Goal: Information Seeking & Learning: Find specific fact

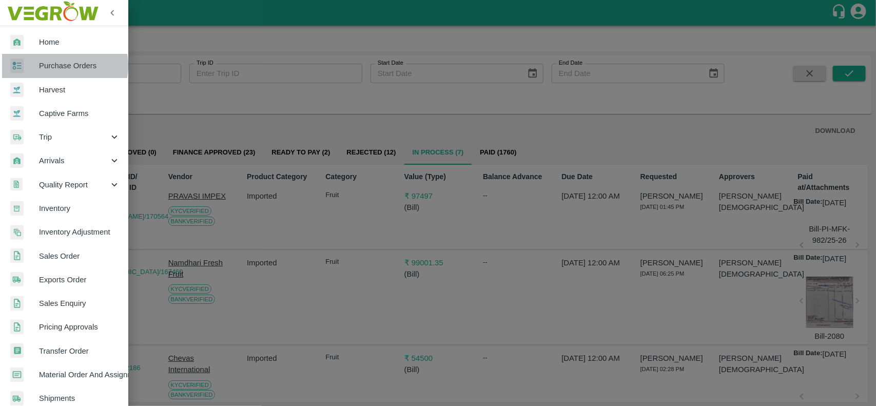
click at [50, 66] on span "Purchase Orders" at bounding box center [79, 65] width 81 height 11
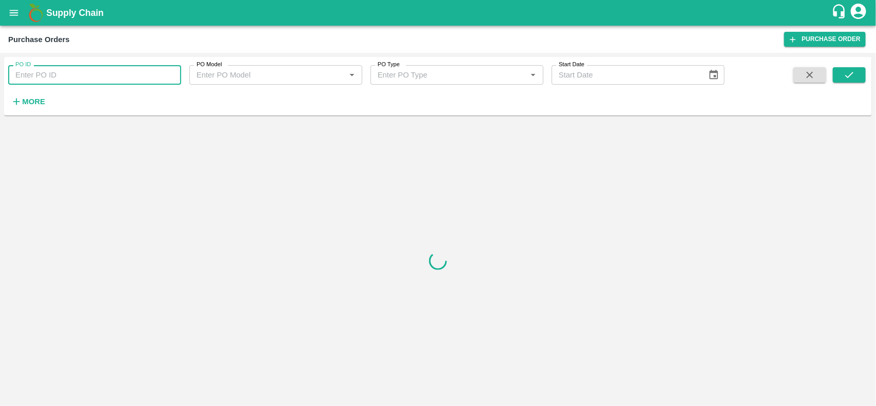
click at [84, 80] on input "PO ID" at bounding box center [94, 75] width 173 height 20
paste input "139049"
drag, startPoint x: 84, startPoint y: 80, endPoint x: 851, endPoint y: 83, distance: 767.0
click at [851, 83] on span at bounding box center [849, 88] width 33 height 42
click at [846, 64] on div "PO ID 139049 PO ID PO Model PO Model   * PO Type PO Type   * Start Date Start D…" at bounding box center [438, 86] width 868 height 50
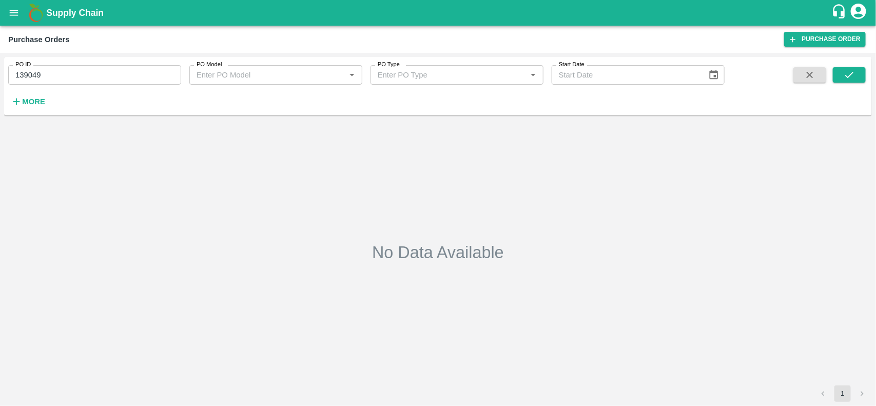
click at [99, 63] on div "PO ID 139049 PO ID" at bounding box center [90, 71] width 181 height 28
click at [78, 74] on input "139049" at bounding box center [94, 75] width 173 height 20
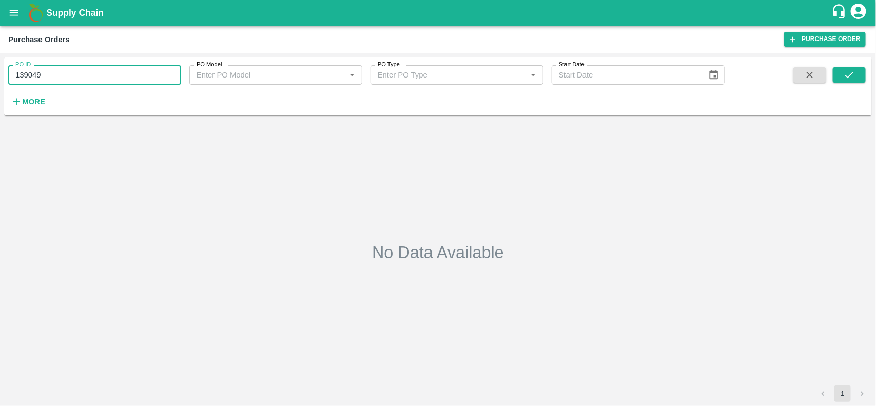
click at [78, 74] on input "139049" at bounding box center [94, 75] width 173 height 20
type input "139049"
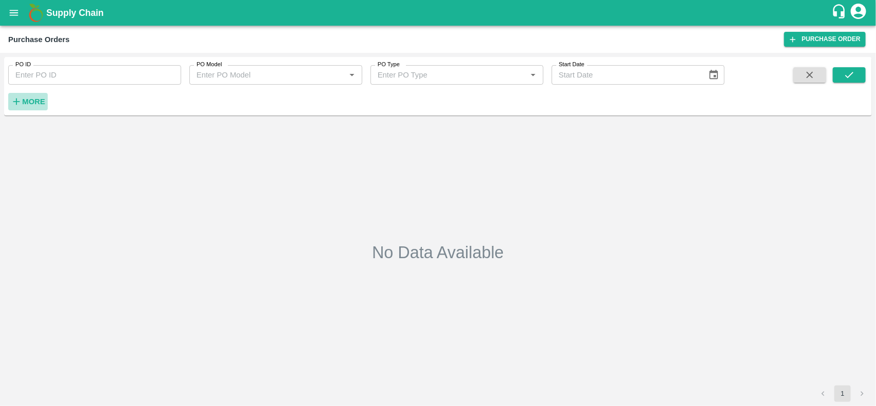
click at [18, 103] on icon "button" at bounding box center [16, 101] width 11 height 11
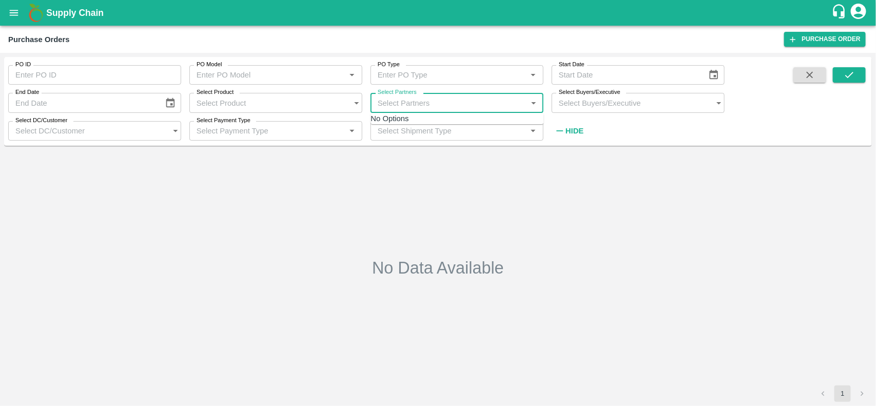
click at [397, 104] on input "Select Partners" at bounding box center [447, 103] width 153 height 20
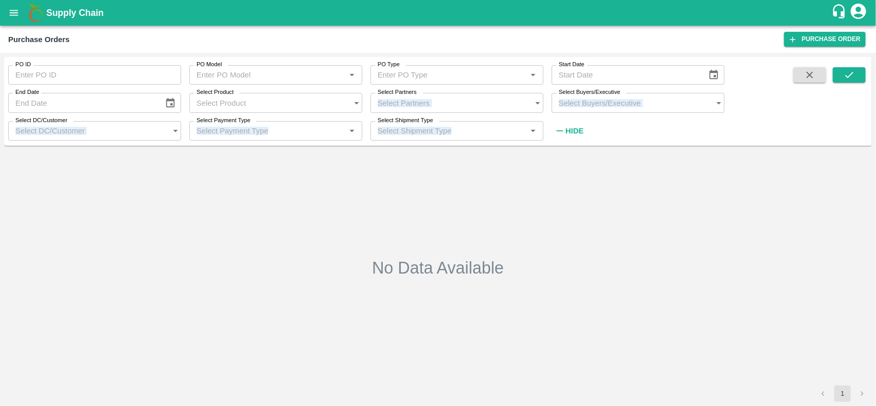
drag, startPoint x: 397, startPoint y: 104, endPoint x: 426, endPoint y: 109, distance: 29.6
click at [426, 109] on div "PO ID PO ID PO Model PO Model   * PO Type PO Type   * Start Date Start Date End…" at bounding box center [438, 229] width 868 height 345
click at [426, 109] on input "Select Partners" at bounding box center [447, 103] width 153 height 20
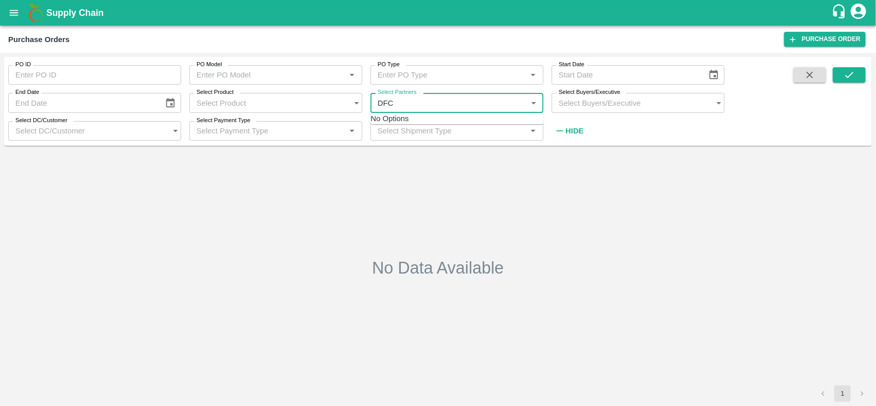
type input "DFC g"
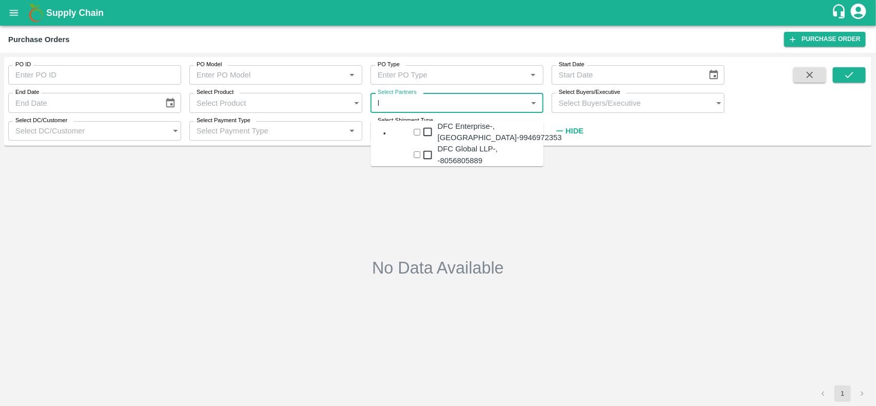
type input "lo"
click at [414, 131] on input "checkbox" at bounding box center [417, 132] width 7 height 7
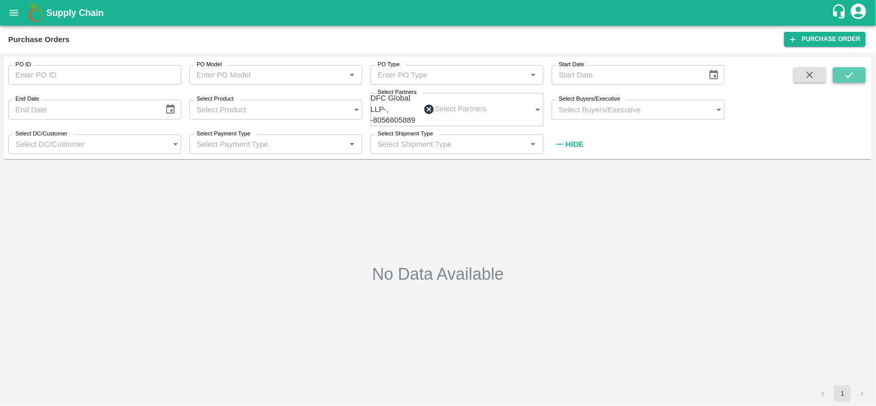
click at [853, 81] on button "submit" at bounding box center [849, 74] width 33 height 15
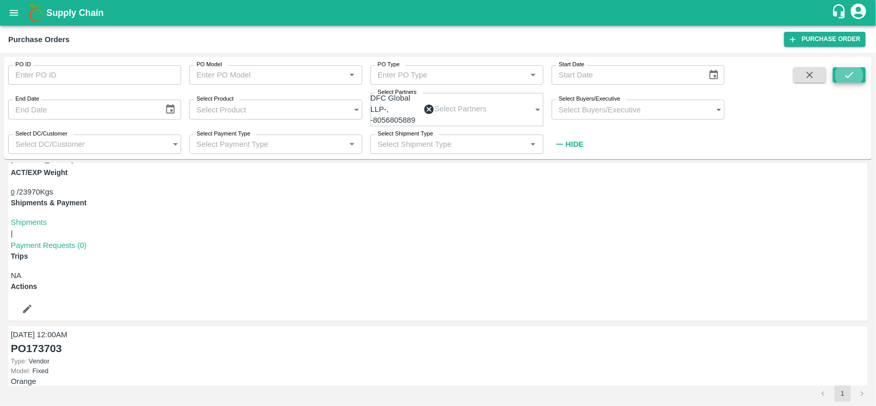
scroll to position [276, 0]
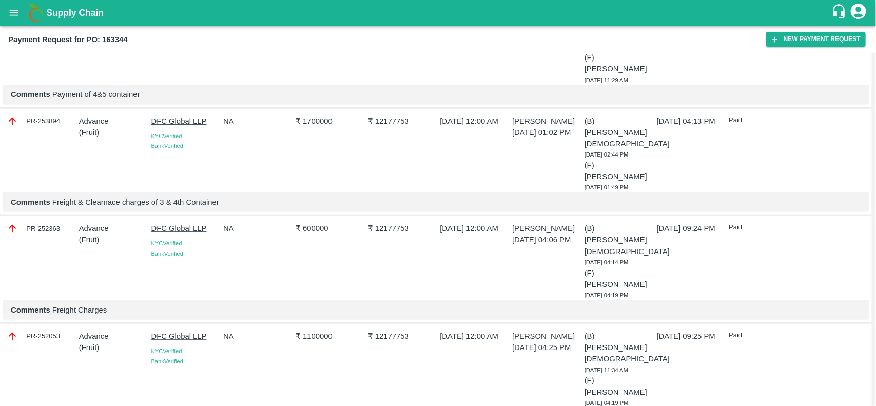
scroll to position [250, 0]
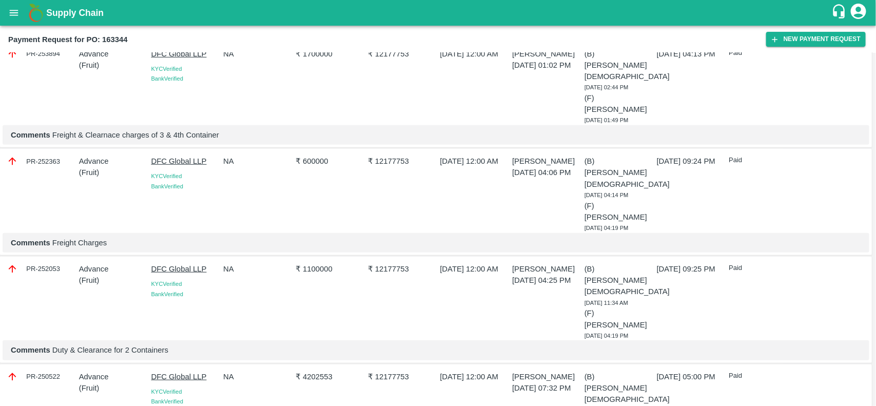
copy div "PR-242112"
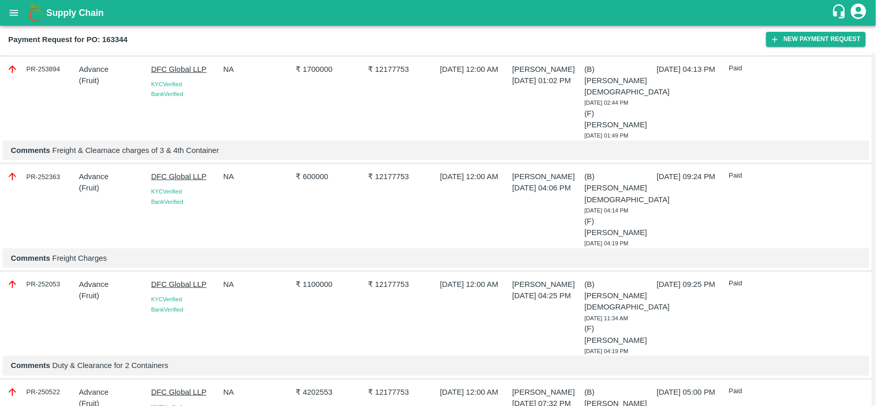
scroll to position [234, 0]
click at [49, 387] on div "PR-250522" at bounding box center [41, 392] width 68 height 11
copy div "PR-250522"
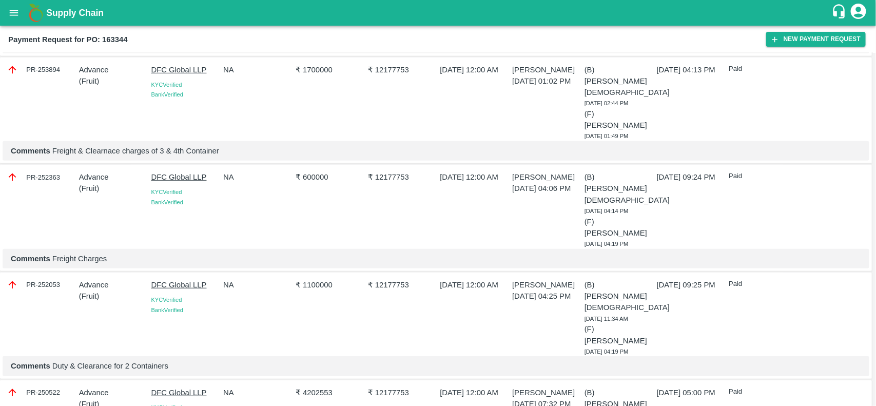
click at [307, 387] on p "₹ 4202553" at bounding box center [330, 392] width 68 height 11
copy p "4202553"
click at [32, 279] on div "PR-252053" at bounding box center [41, 284] width 68 height 11
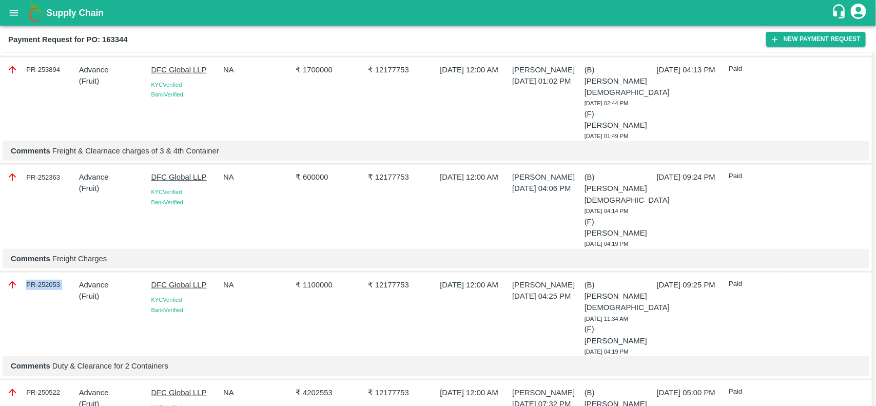
click at [32, 279] on div "PR-252053" at bounding box center [41, 284] width 68 height 11
copy div "PR-252053"
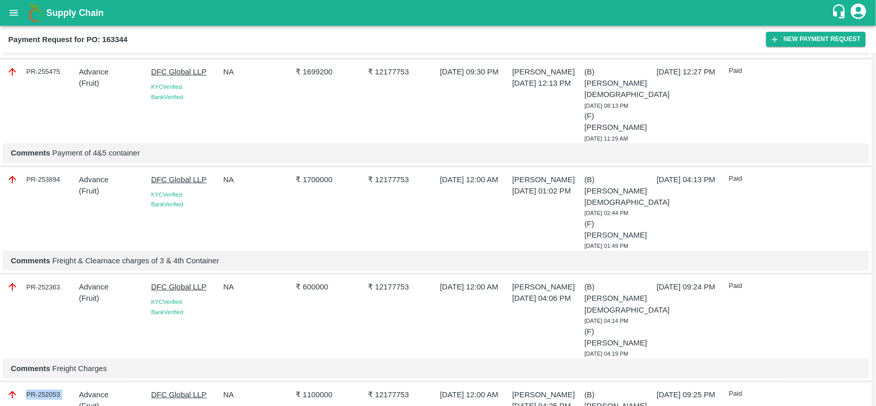
scroll to position [116, 0]
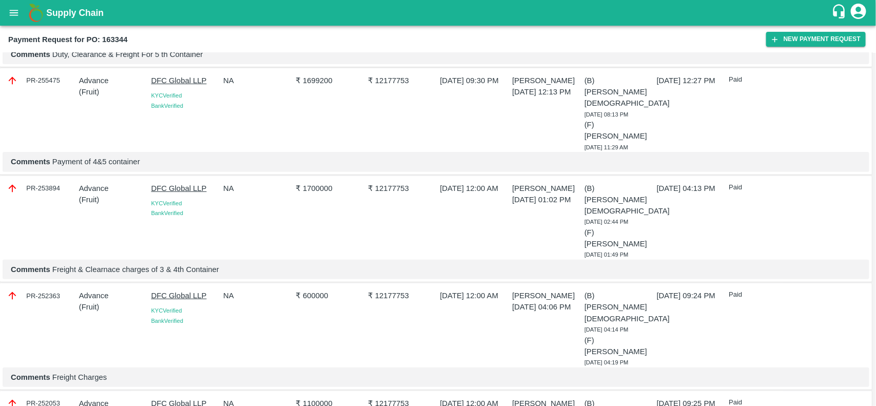
click at [37, 290] on div "PR-252363" at bounding box center [41, 295] width 68 height 11
copy div "PR-252363"
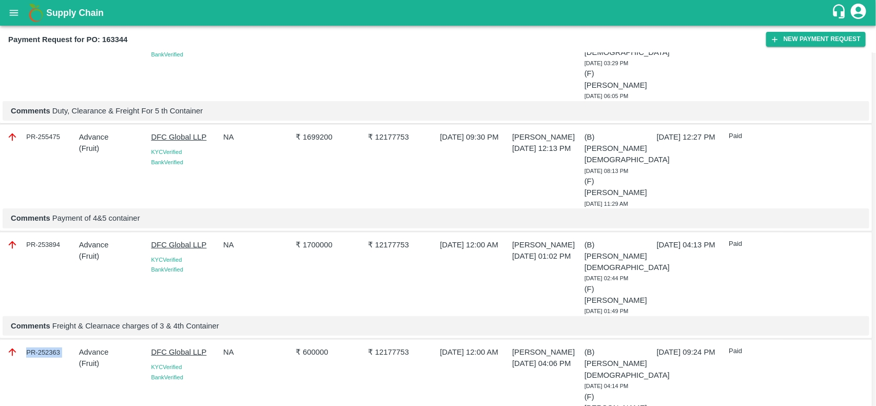
scroll to position [58, 0]
click at [39, 240] on div "PR-253894" at bounding box center [41, 245] width 68 height 11
copy div "PR-253894"
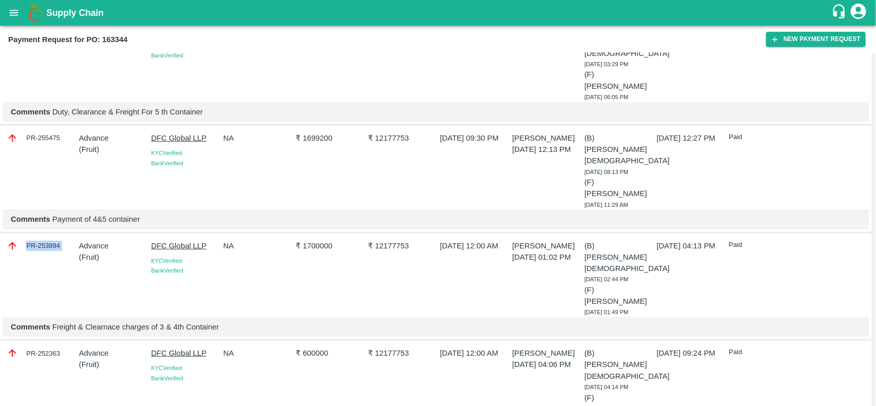
scroll to position [0, 0]
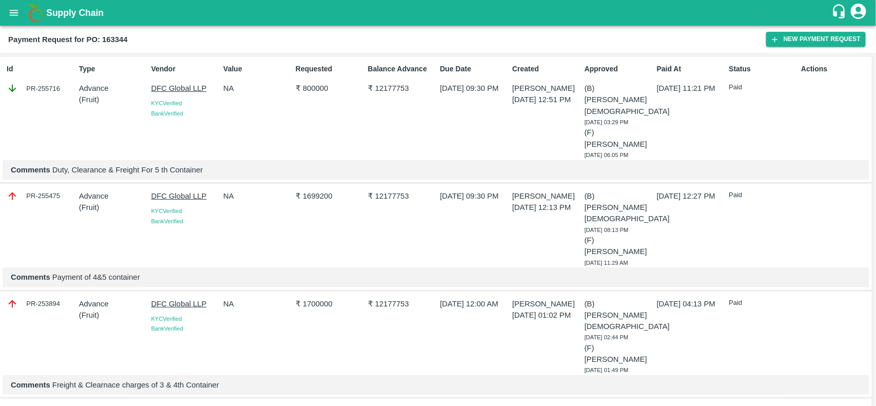
click at [44, 190] on div "PR-255475" at bounding box center [41, 195] width 68 height 11
copy div "PR-255475"
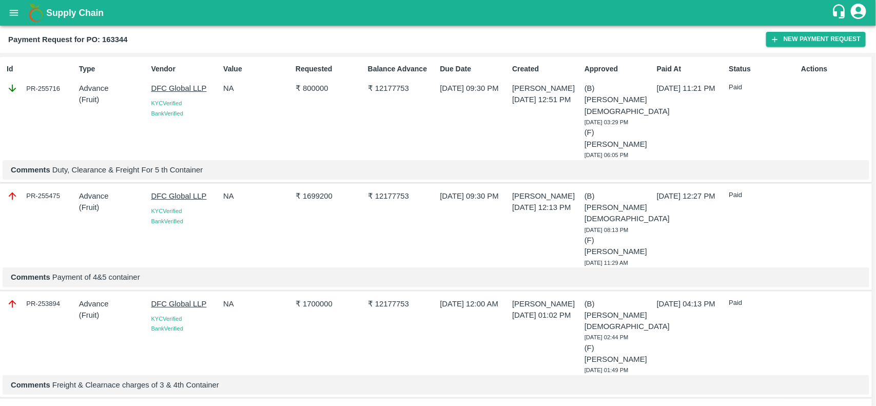
click at [314, 190] on p "₹ 1699200" at bounding box center [330, 195] width 68 height 11
copy p "1699200"
click at [39, 90] on div "PR-255716" at bounding box center [41, 88] width 68 height 11
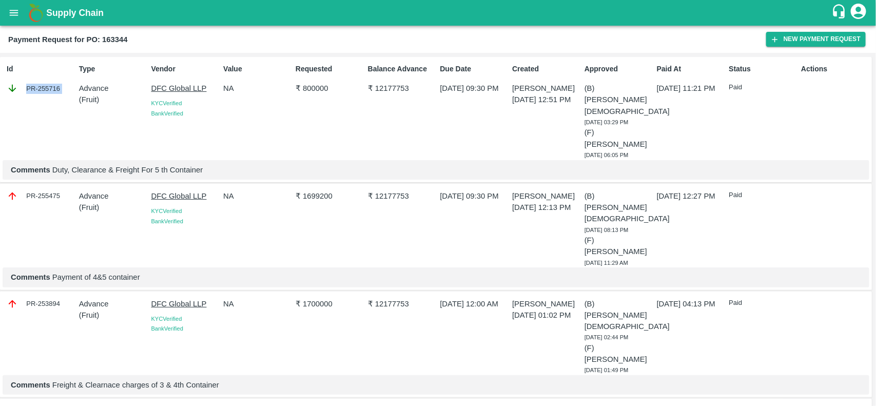
click at [39, 90] on div "PR-255716" at bounding box center [41, 88] width 68 height 11
copy div "PR-255716"
